Goal: Find specific page/section

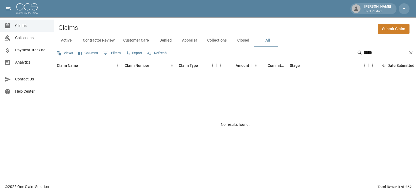
drag, startPoint x: 0, startPoint y: 0, endPoint x: 21, endPoint y: 24, distance: 31.9
click at [21, 24] on span "Claims" at bounding box center [32, 26] width 34 height 6
click at [16, 31] on link "Claims" at bounding box center [27, 26] width 54 height 12
click at [16, 7] on img at bounding box center [27, 8] width 22 height 11
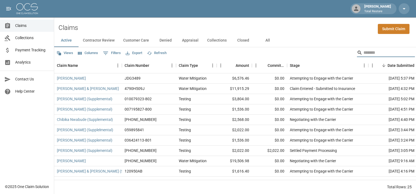
click at [370, 50] on input "Search" at bounding box center [385, 52] width 43 height 9
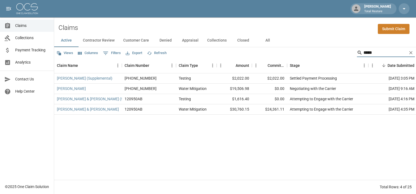
type input "*****"
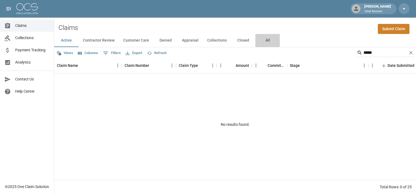
click at [264, 37] on button "All" at bounding box center [268, 40] width 24 height 13
